Goal: Task Accomplishment & Management: Complete application form

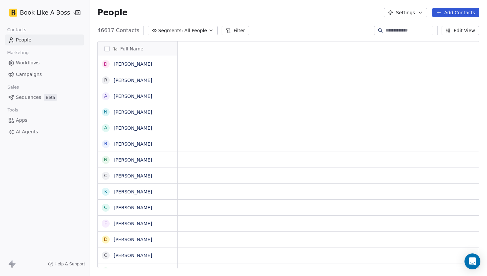
scroll to position [0, 0]
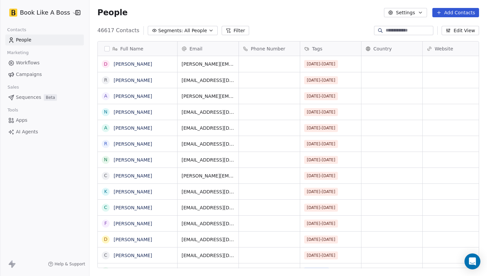
click at [319, 47] on span "Tags" at bounding box center [317, 48] width 10 height 7
click at [295, 62] on html "Book Like A Boss Contacts People Marketing Workflows Campaigns Sales Sequences …" at bounding box center [243, 138] width 487 height 276
click at [324, 32] on div "46617 Contacts Segments: All People Filter Edit View" at bounding box center [287, 30] width 397 height 11
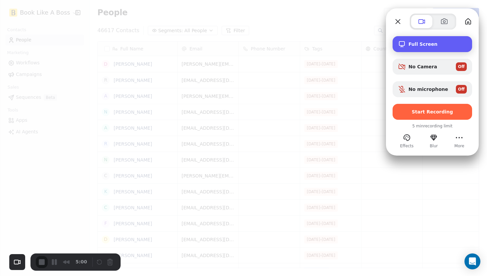
click at [417, 41] on div "Full Screen" at bounding box center [432, 44] width 79 height 16
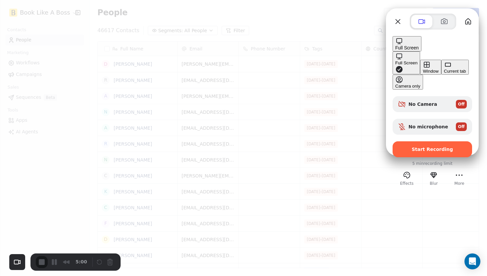
click at [444, 74] on div "Current tab" at bounding box center [455, 71] width 22 height 5
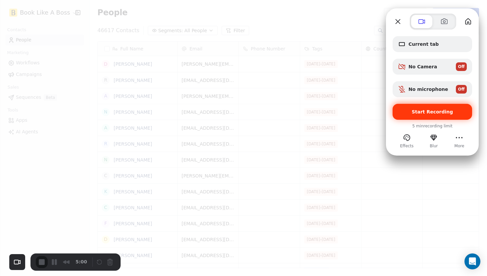
click at [404, 118] on div "Start Recording" at bounding box center [432, 112] width 79 height 16
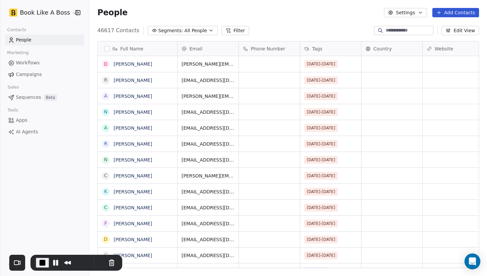
click at [462, 16] on button "Add Contacts" at bounding box center [455, 12] width 47 height 9
click at [439, 41] on div "Import from CSV" at bounding box center [453, 37] width 61 height 11
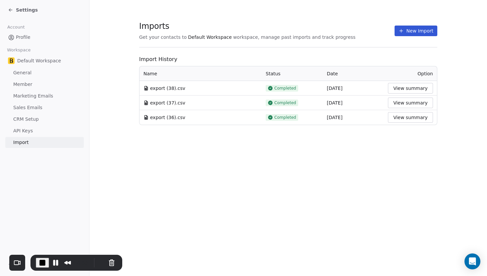
click at [429, 33] on button "New Import" at bounding box center [416, 31] width 43 height 11
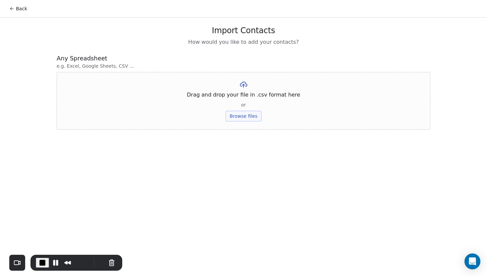
click at [236, 117] on button "Browse files" at bounding box center [244, 116] width 36 height 11
click at [241, 100] on button "Upload" at bounding box center [243, 97] width 24 height 11
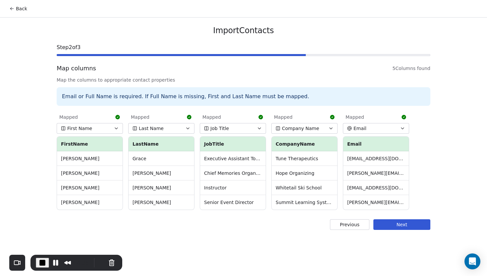
click at [405, 223] on button "Next" at bounding box center [401, 224] width 57 height 11
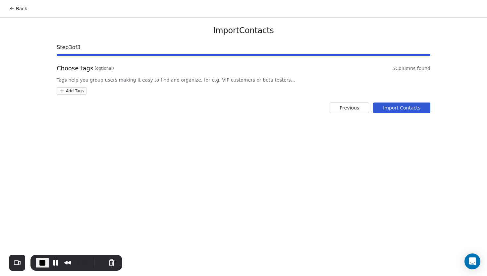
click at [81, 88] on html "Back Import Contacts Step 3 of 3 Choose tags (optional) 5 Columns found Tags he…" at bounding box center [243, 138] width 487 height 276
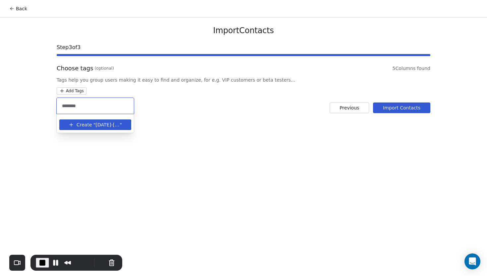
type input "********"
click at [83, 126] on span "Create "" at bounding box center [86, 124] width 19 height 7
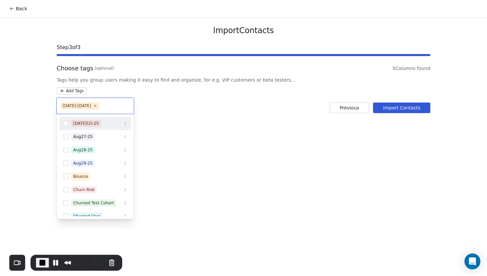
click at [167, 120] on html "Back Import Contacts Step 3 of 3 Choose tags (optional) 5 Columns found Tags he…" at bounding box center [243, 138] width 487 height 276
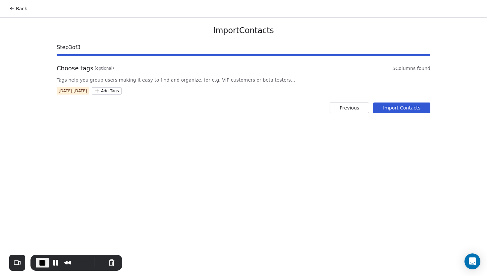
click at [387, 106] on button "Import Contacts" at bounding box center [401, 107] width 57 height 11
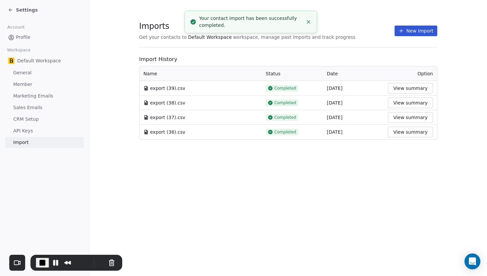
click at [23, 33] on link "Profile" at bounding box center [44, 37] width 79 height 11
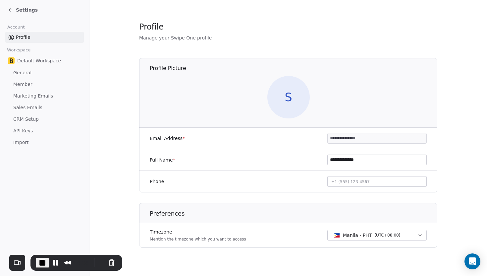
click at [12, 6] on div "Settings" at bounding box center [46, 9] width 76 height 9
click at [12, 9] on icon at bounding box center [10, 9] width 5 height 5
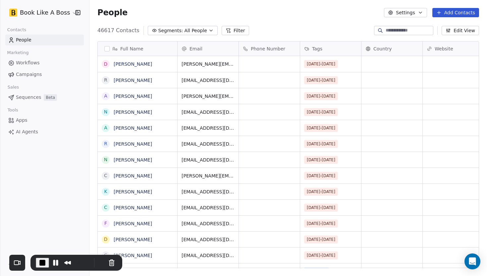
scroll to position [242, 397]
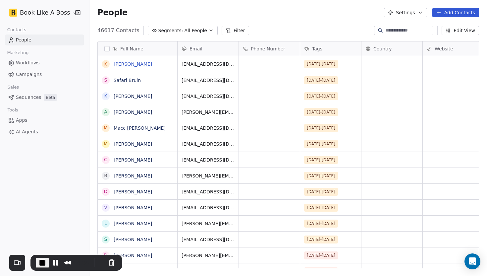
click at [142, 62] on link "[PERSON_NAME]" at bounding box center [133, 63] width 38 height 5
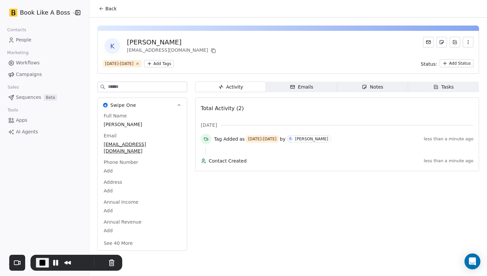
click at [101, 11] on icon at bounding box center [101, 8] width 5 height 5
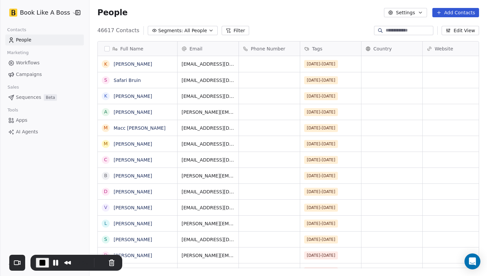
scroll to position [242, 397]
click at [117, 81] on link "Safari Bruin" at bounding box center [127, 80] width 27 height 5
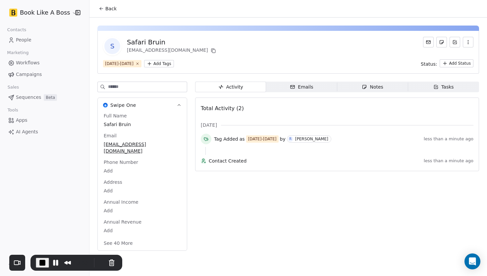
click at [102, 9] on icon at bounding box center [101, 9] width 3 height 0
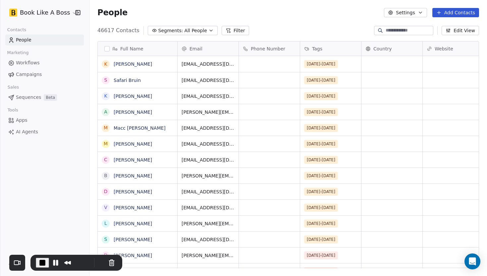
scroll to position [242, 397]
click at [121, 113] on link "[PERSON_NAME]" at bounding box center [133, 111] width 38 height 5
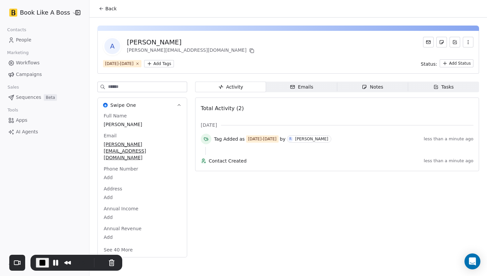
click at [103, 9] on icon at bounding box center [101, 8] width 5 height 5
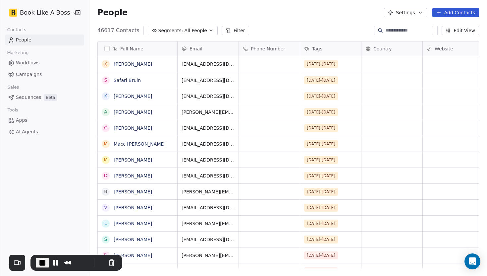
scroll to position [242, 397]
click at [123, 145] on link "Macc [PERSON_NAME]" at bounding box center [140, 143] width 52 height 5
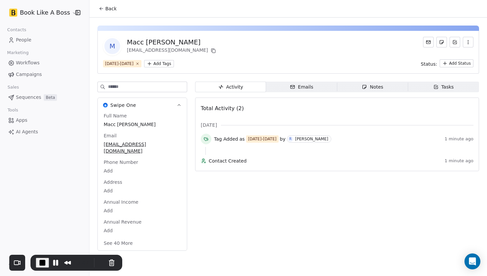
click at [100, 8] on icon at bounding box center [100, 7] width 1 height 1
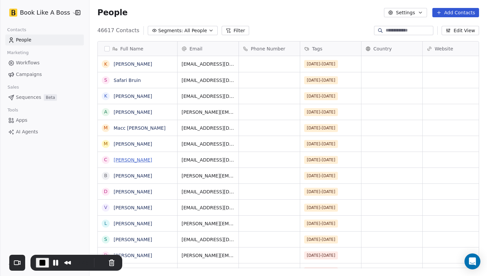
scroll to position [242, 397]
click at [126, 176] on link "[PERSON_NAME]" at bounding box center [133, 175] width 38 height 5
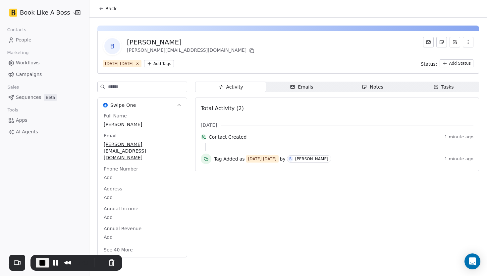
click at [103, 8] on icon at bounding box center [101, 8] width 5 height 5
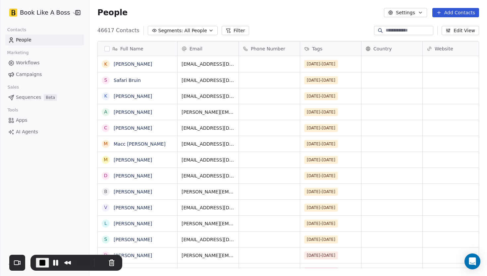
scroll to position [242, 397]
click at [43, 258] on span "End Recording" at bounding box center [42, 262] width 8 height 8
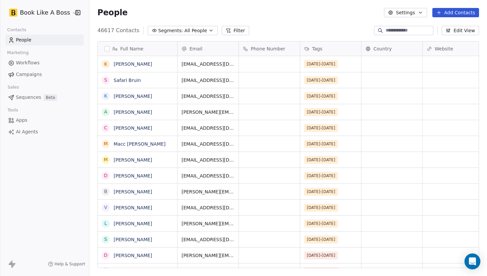
click at [134, 50] on span "Full Name" at bounding box center [131, 48] width 23 height 7
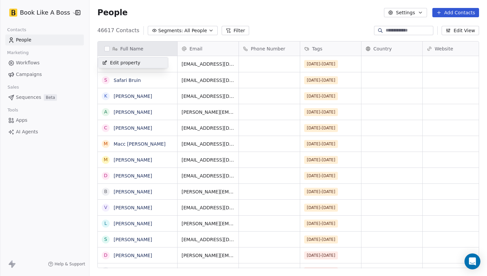
click at [132, 62] on span "Edit property" at bounding box center [125, 62] width 30 height 7
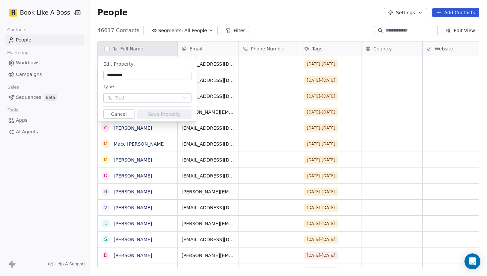
click at [266, 32] on html "Book Like A Boss Contacts People Marketing Workflows Campaigns Sales Sequences …" at bounding box center [243, 138] width 487 height 276
click at [128, 113] on button "Cancel" at bounding box center [118, 113] width 31 height 9
